Goal: Transaction & Acquisition: Subscribe to service/newsletter

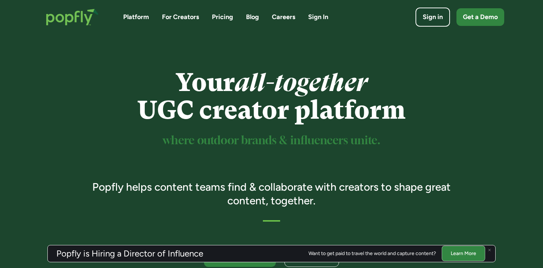
click at [182, 18] on link "For Creators" at bounding box center [180, 17] width 37 height 9
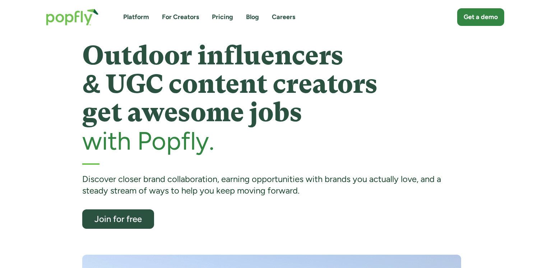
click at [114, 231] on div "Outdoor influencers & UGC content creators get awesome jobs with Popfly. Discov…" at bounding box center [271, 254] width 379 height 426
click at [114, 221] on div "Join for free" at bounding box center [118, 218] width 62 height 9
